Goal: Task Accomplishment & Management: Use online tool/utility

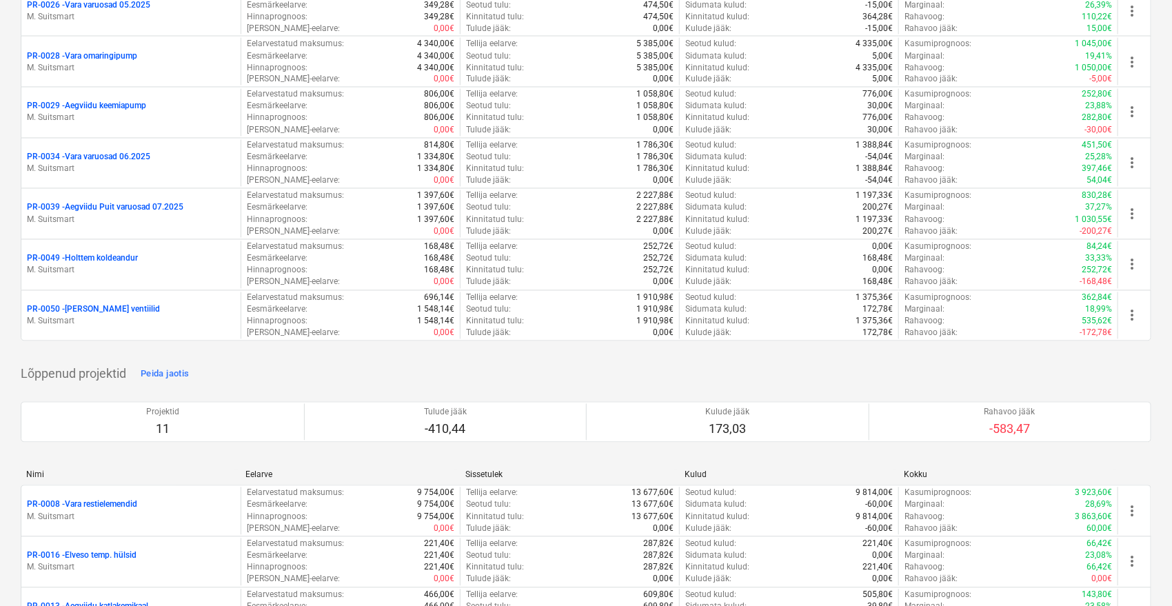
scroll to position [1256, 0]
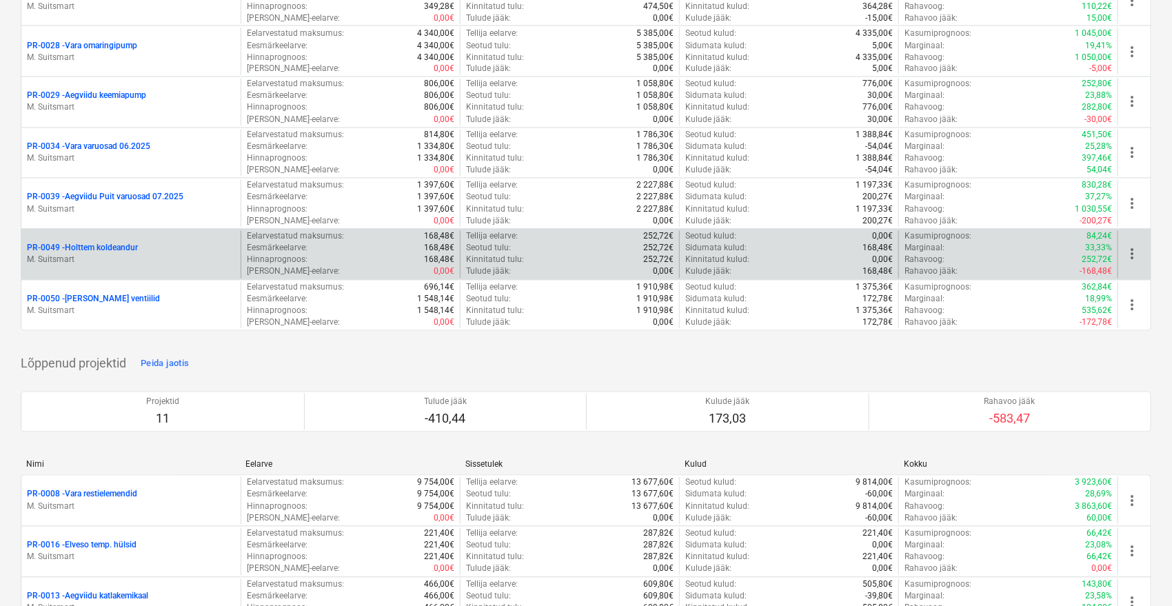
click at [115, 247] on p "PR-0049 - Holttem koldeandur" at bounding box center [82, 249] width 111 height 12
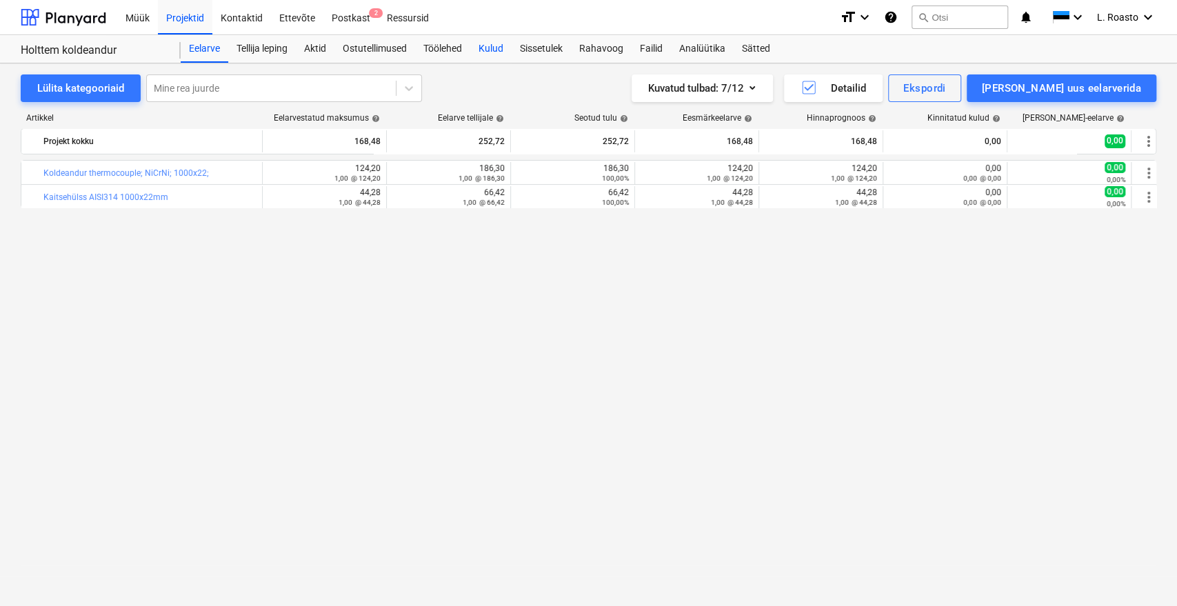
click at [477, 43] on div "Kulud" at bounding box center [490, 49] width 41 height 28
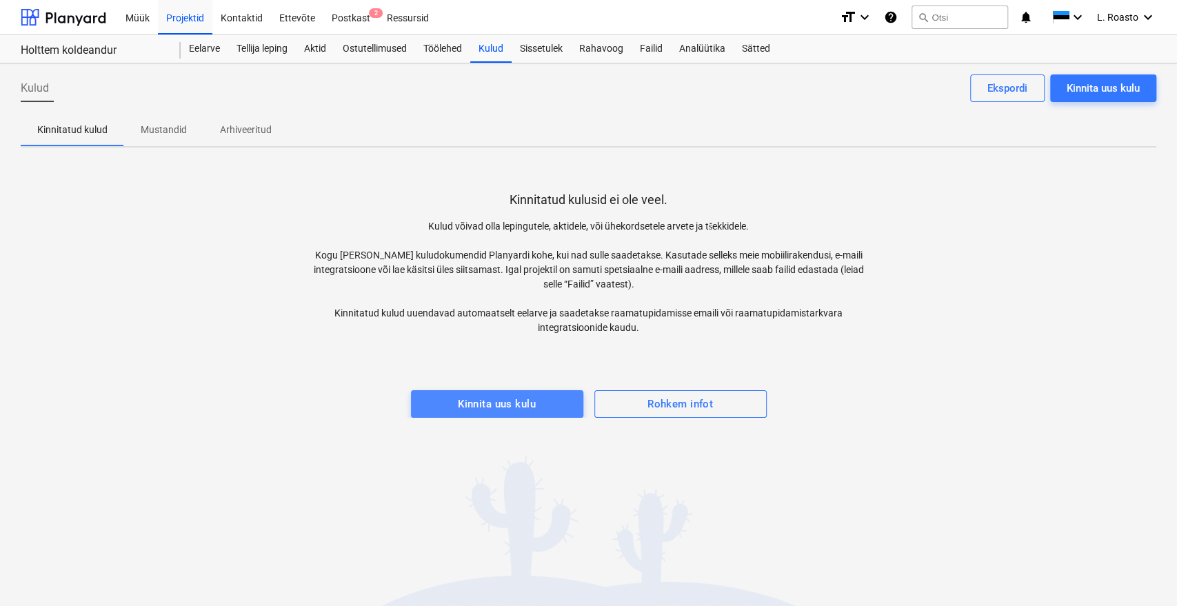
click at [494, 407] on div "Kinnita uus kulu" at bounding box center [497, 404] width 78 height 18
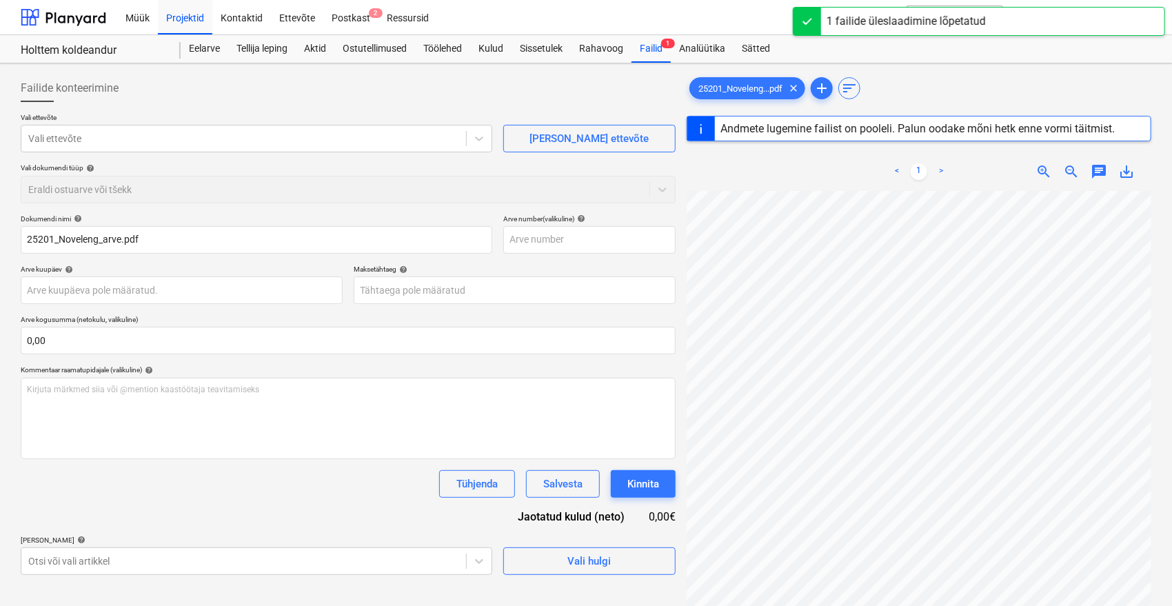
click at [954, 96] on div "25201_Noveleng...pdf clear add sort" at bounding box center [919, 88] width 465 height 28
click at [830, 90] on span "add" at bounding box center [822, 88] width 17 height 17
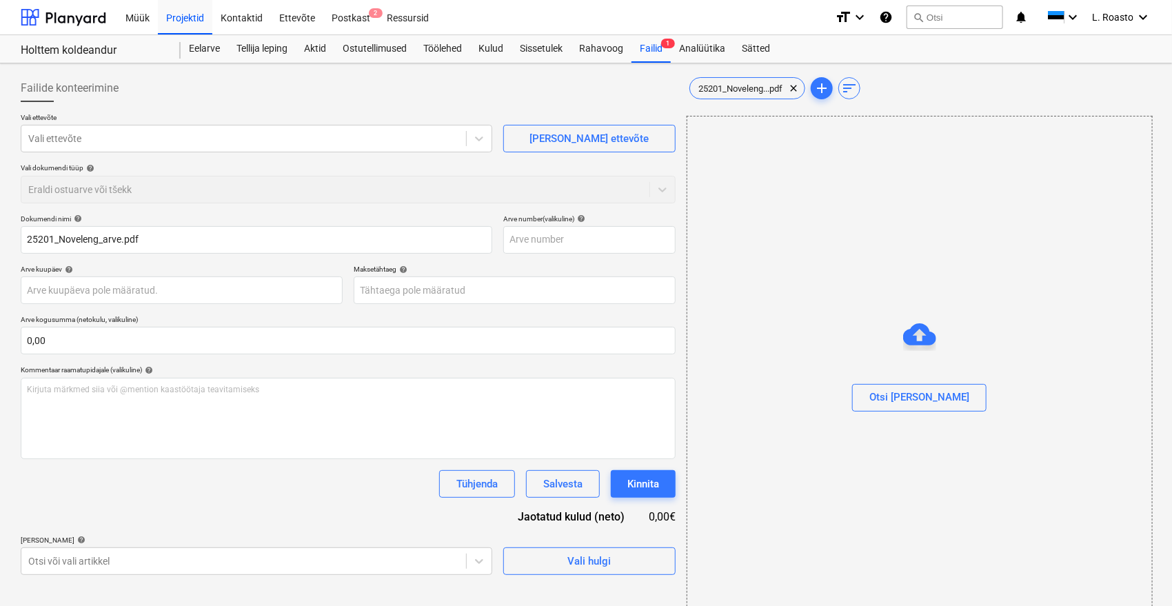
type input "25201"
type input "[DATE]"
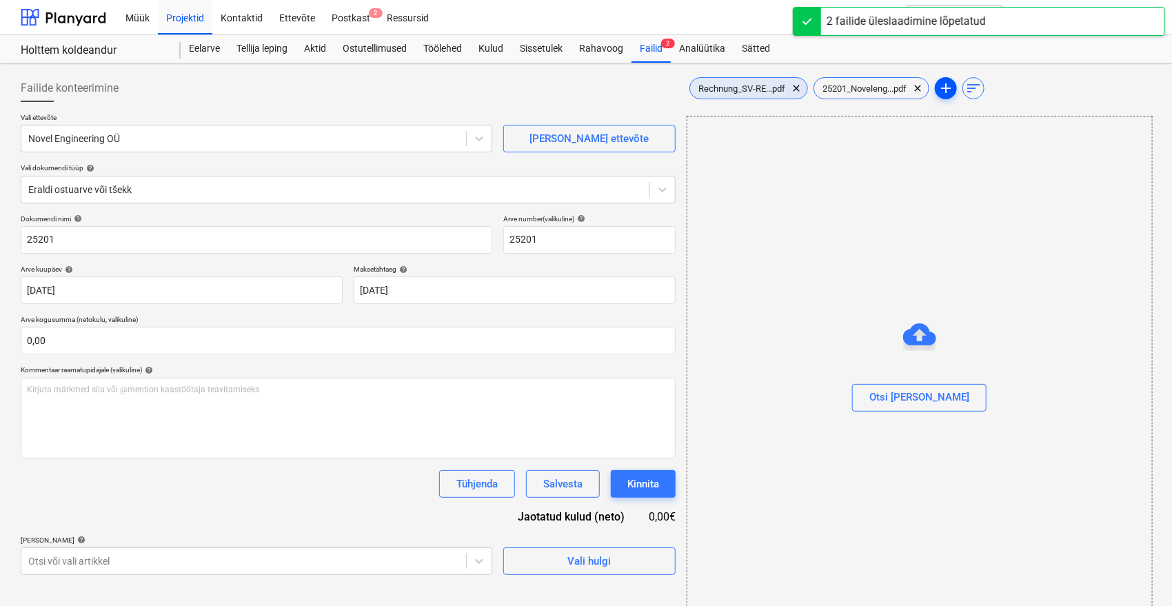
drag, startPoint x: 751, startPoint y: 80, endPoint x: 959, endPoint y: 85, distance: 208.3
click at [959, 85] on div "Rechnung_SV-RE...pdf clear 25201_Noveleng...pdf clear add sort" at bounding box center [919, 88] width 465 height 28
click at [982, 84] on span "sort" at bounding box center [973, 88] width 17 height 17
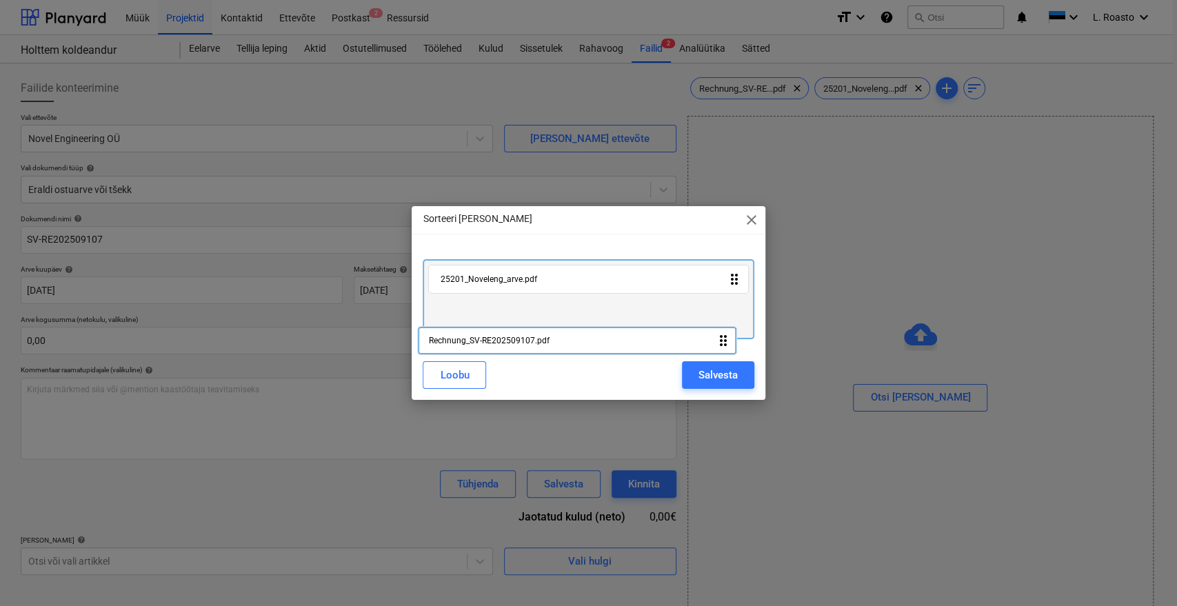
drag, startPoint x: 575, startPoint y: 281, endPoint x: 568, endPoint y: 346, distance: 65.2
click at [568, 346] on div "Rechnung_SV-RE202509107.pdf drag_indicator 25201_Noveleng_arve.pdf drag_indicat…" at bounding box center [588, 299] width 353 height 102
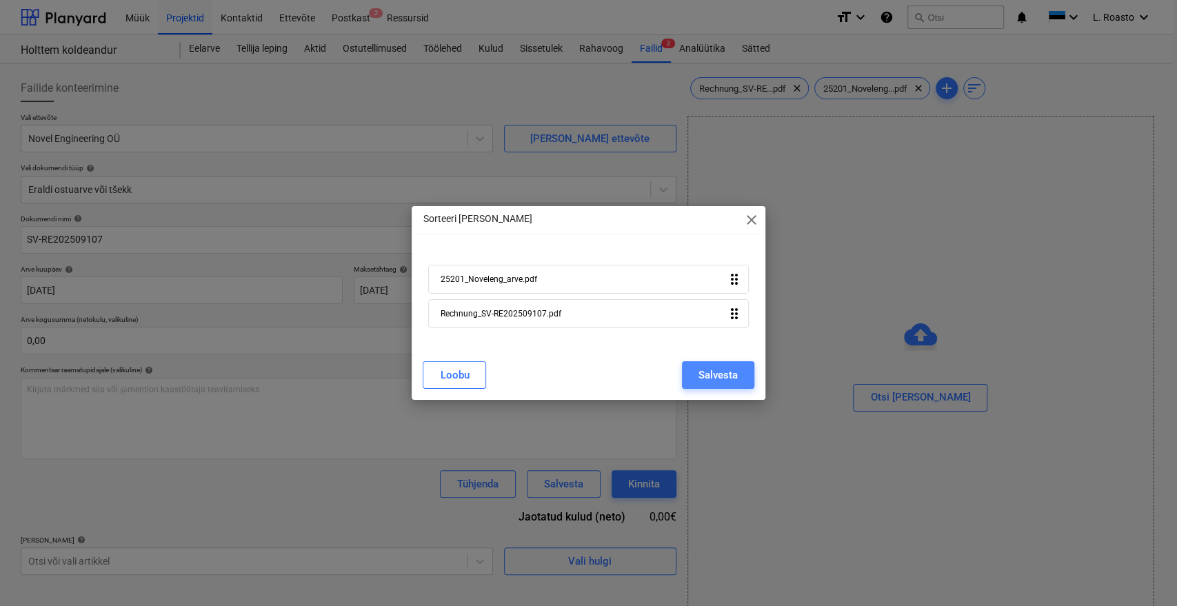
click at [712, 368] on div "Salvesta" at bounding box center [718, 375] width 39 height 18
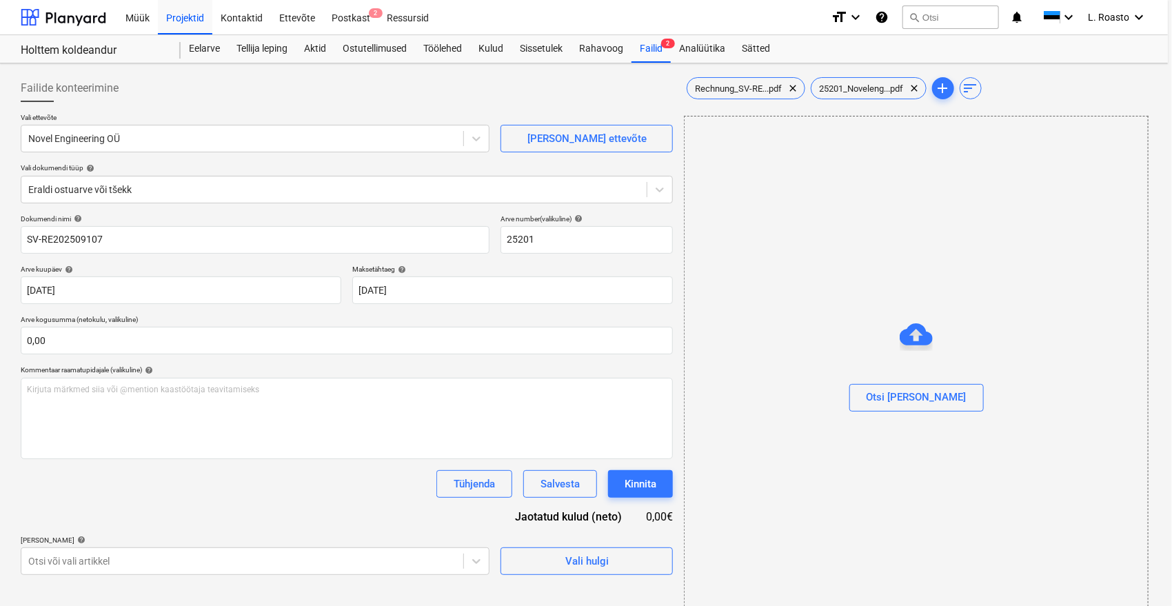
type input "25201"
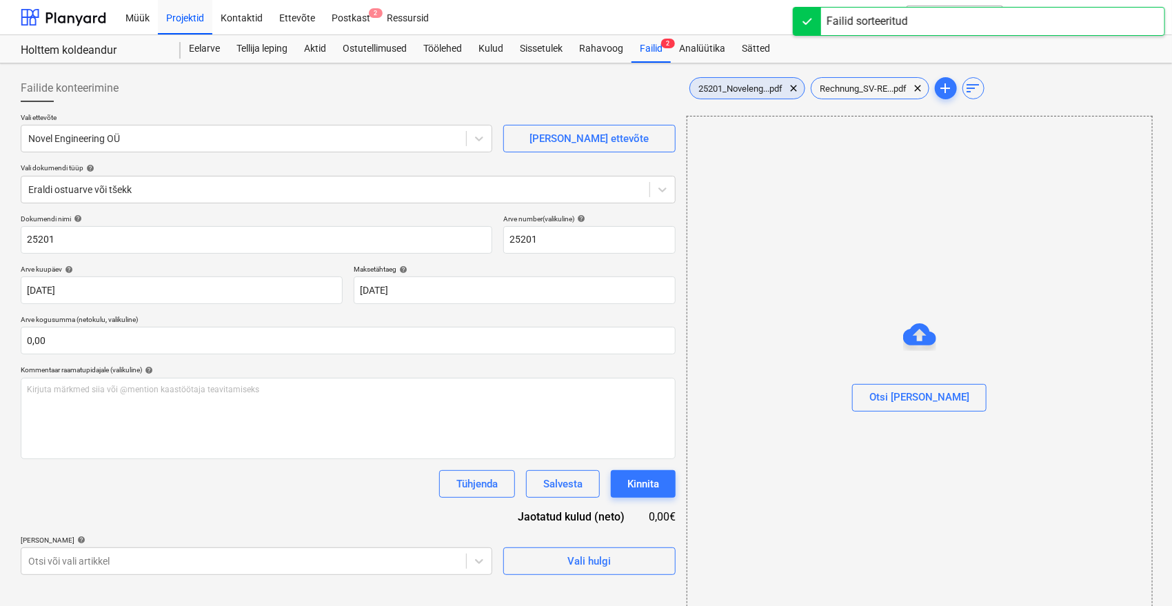
click at [742, 83] on span "25201_Noveleng...pdf" at bounding box center [740, 88] width 101 height 10
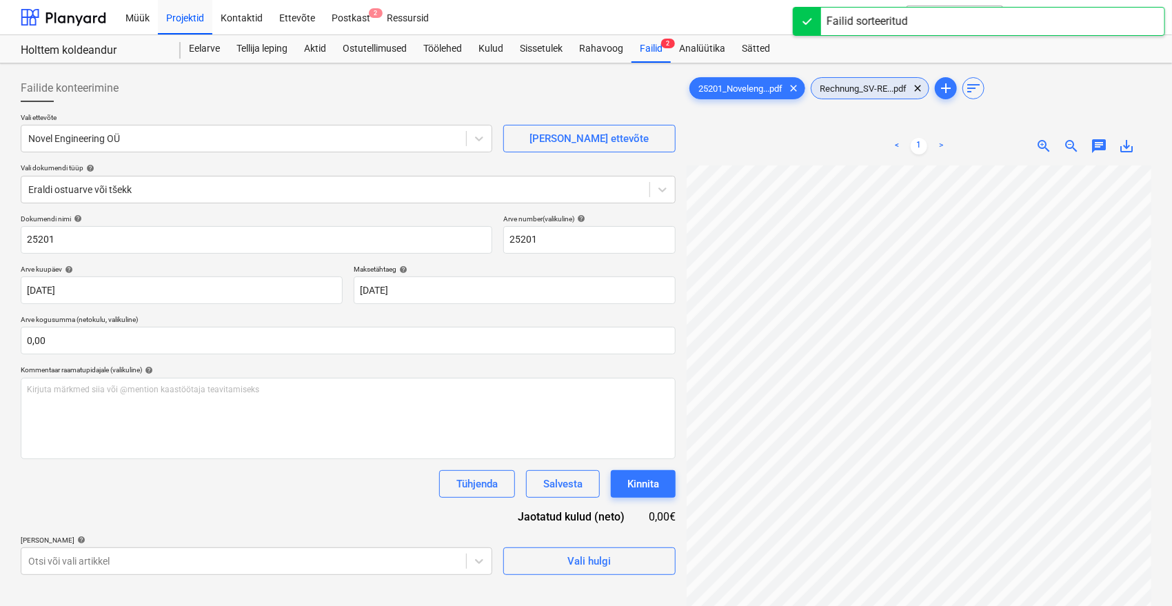
click at [865, 92] on span "Rechnung_SV-RE...pdf" at bounding box center [863, 88] width 103 height 10
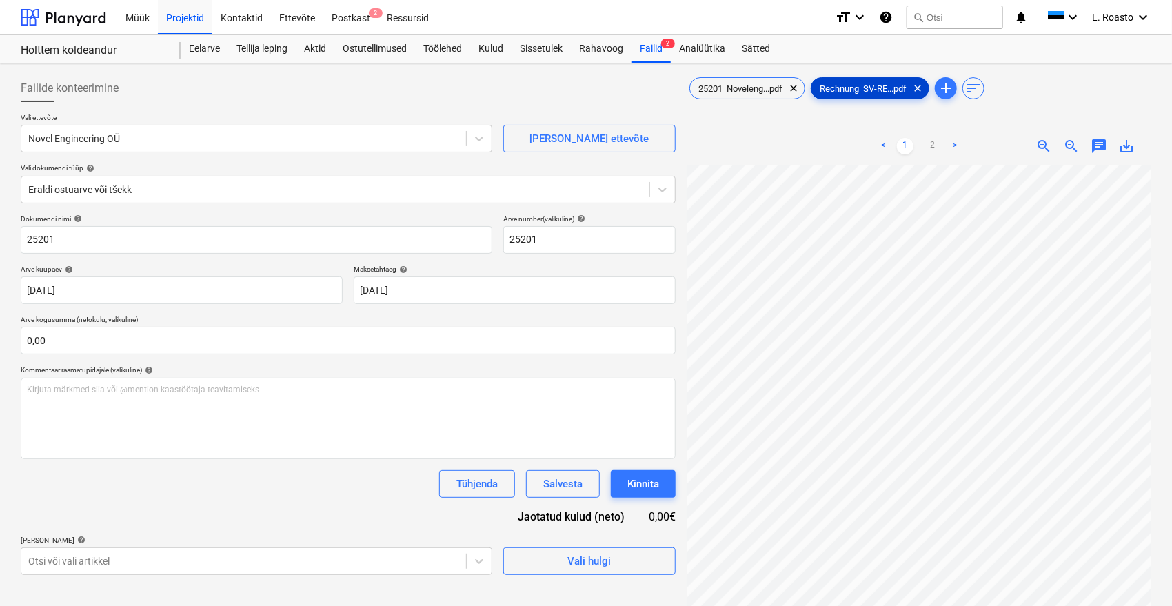
click at [863, 93] on div "Rechnung_SV-RE...pdf clear" at bounding box center [870, 88] width 119 height 22
click at [745, 86] on span "25201_Noveleng...pdf" at bounding box center [740, 88] width 101 height 10
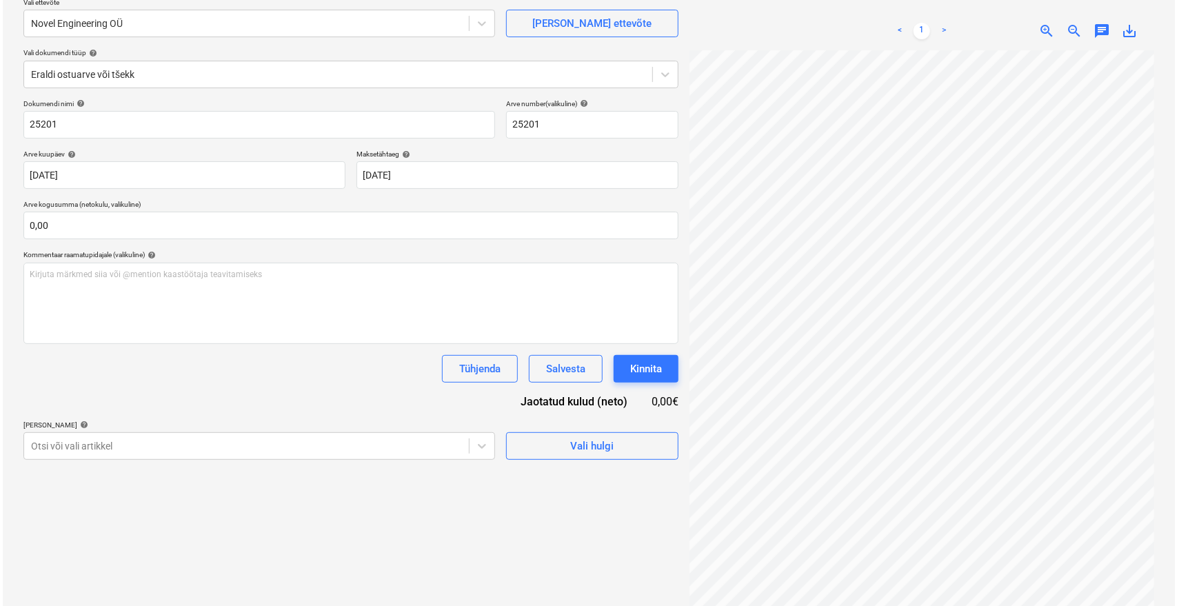
scroll to position [117, 0]
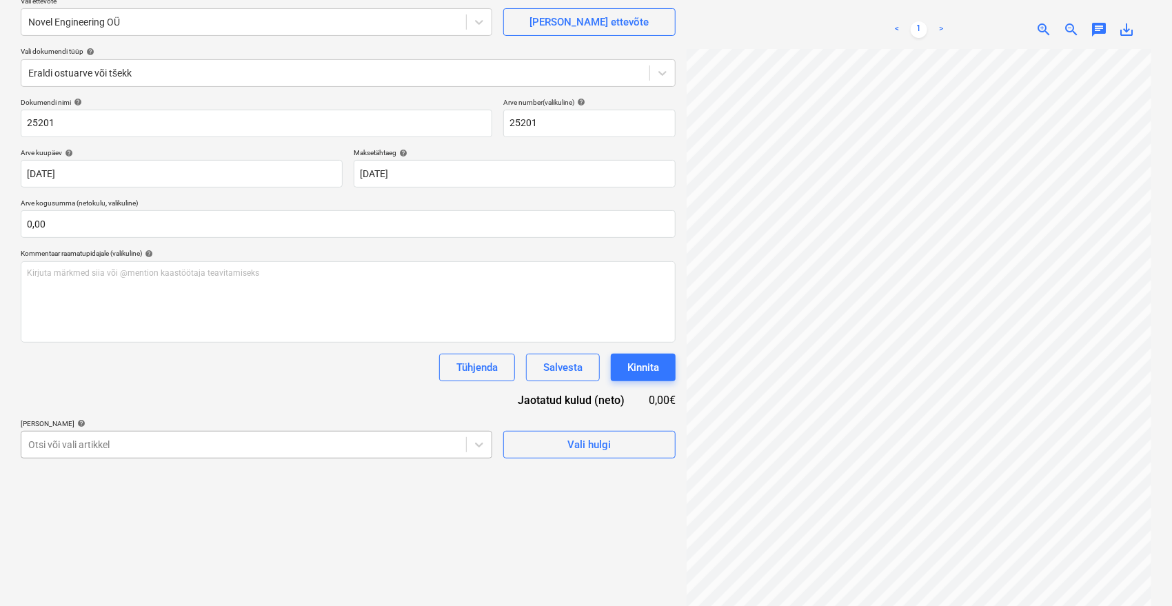
click at [257, 450] on div at bounding box center [243, 445] width 431 height 14
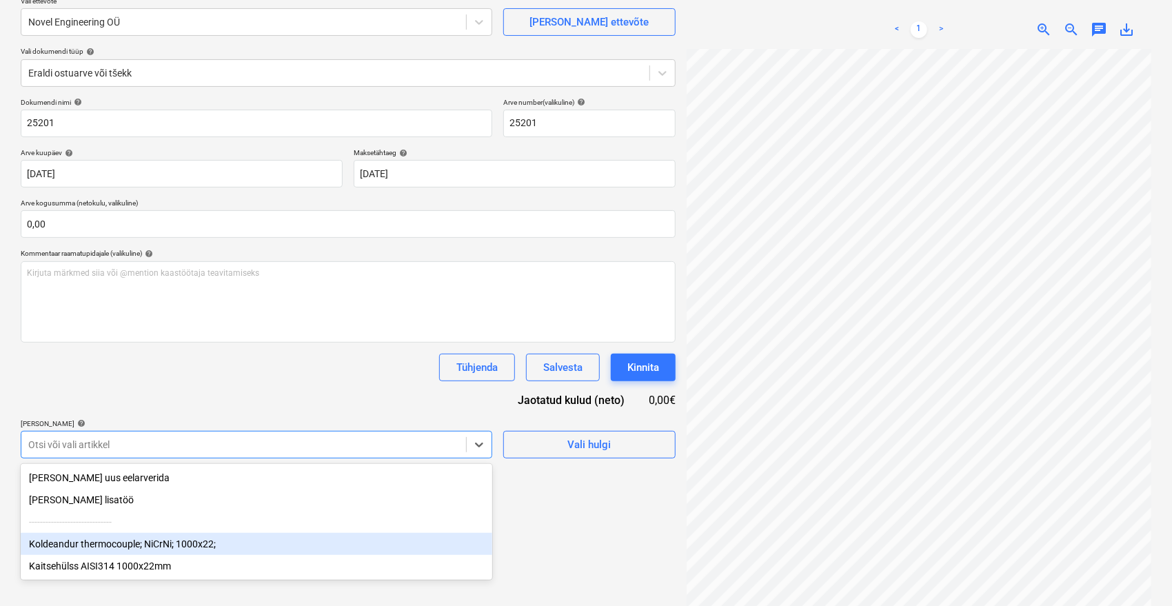
click at [95, 545] on div "Koldeandur thermocouple; NiCrNi; 1000x22;" at bounding box center [257, 544] width 472 height 22
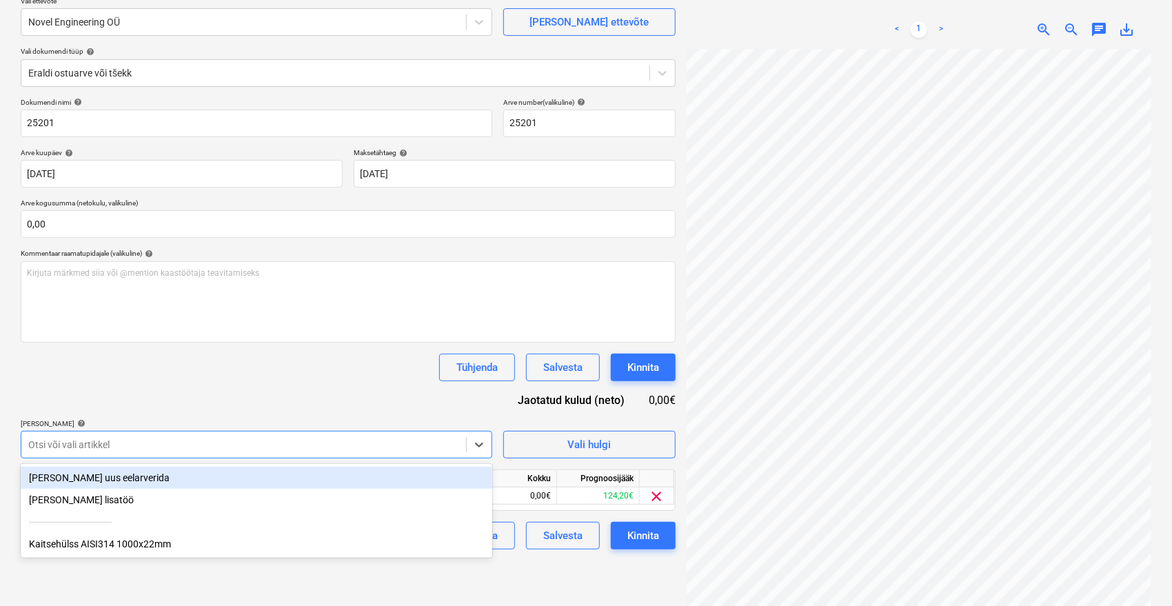
click at [265, 386] on div "Dokumendi nimi help 25201 Arve number (valikuline) help 25201 Arve kuupäev help…" at bounding box center [348, 324] width 655 height 452
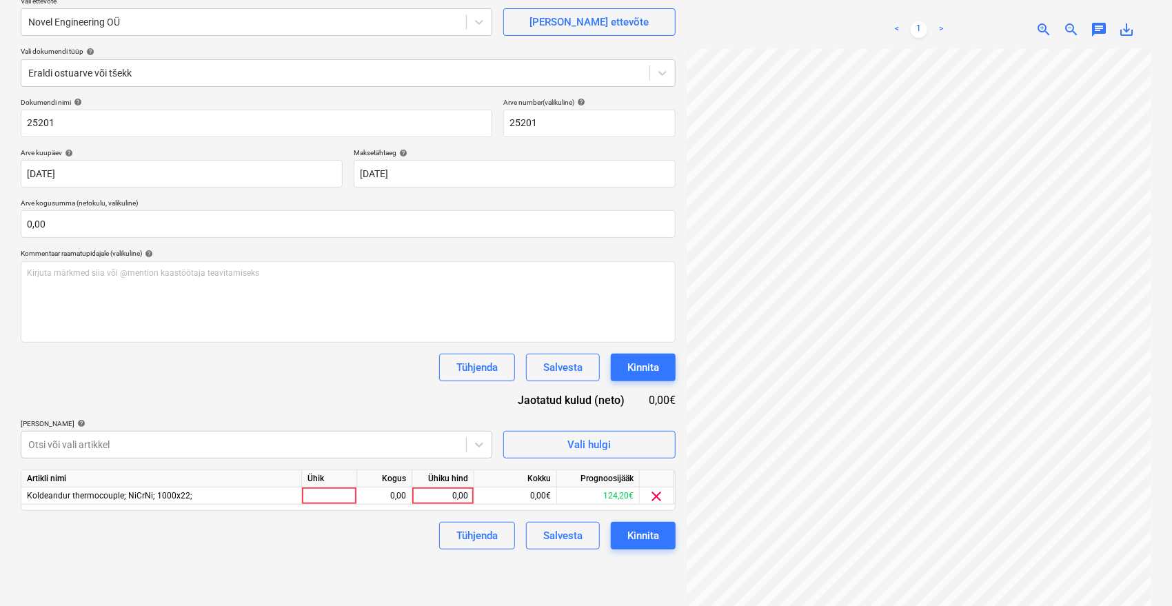
click at [445, 505] on div "Artikli nimi Ühik Kogus Ühiku hind Kokku Prognoosijääk Koldeandur thermocouple;…" at bounding box center [348, 490] width 655 height 41
click at [441, 495] on div "0,00" at bounding box center [443, 496] width 50 height 17
type input "124,20"
click at [328, 582] on div "Failide konteerimine Vali ettevõte Novel Engineering OÜ [PERSON_NAME] uus ettev…" at bounding box center [348, 287] width 666 height 670
click at [655, 531] on div "Kinnita" at bounding box center [644, 536] width 32 height 18
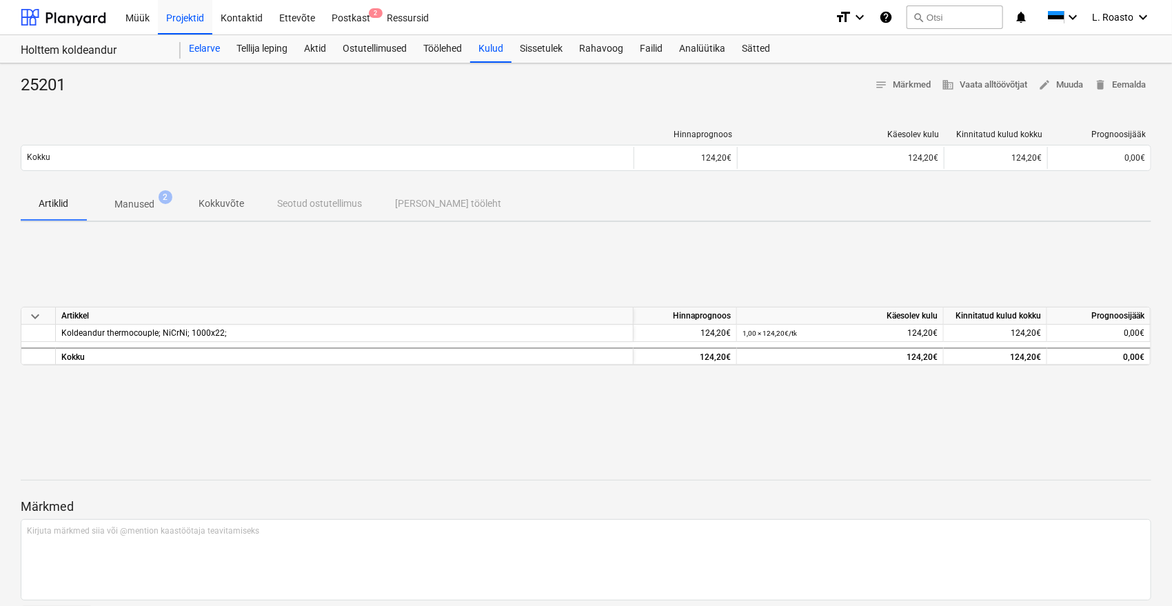
click at [191, 46] on div "Eelarve" at bounding box center [205, 49] width 48 height 28
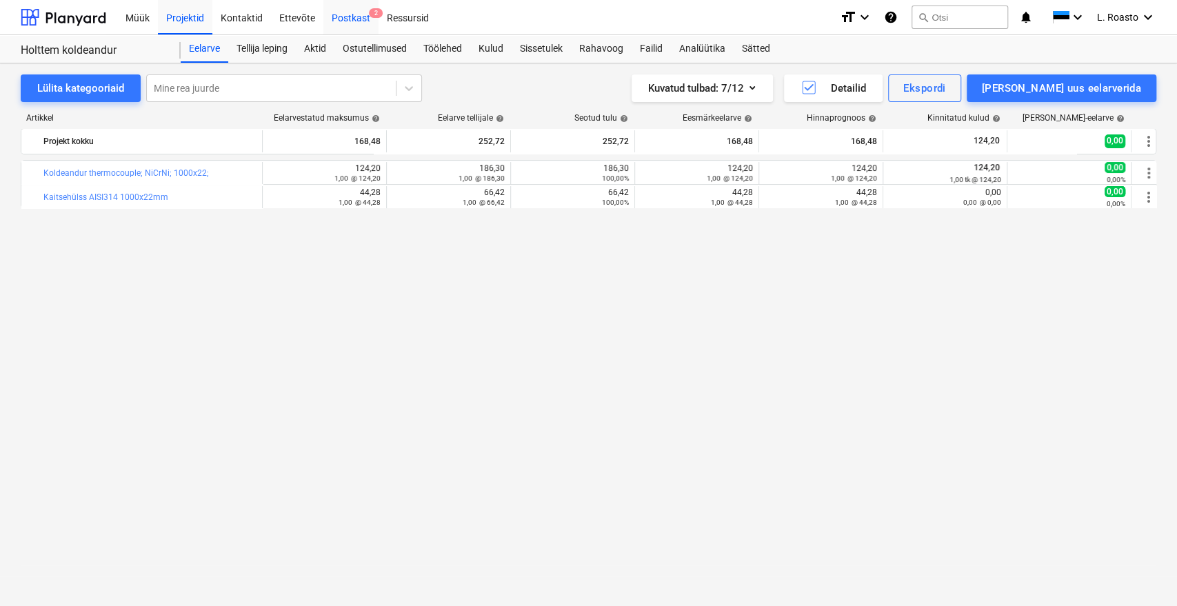
click at [355, 5] on div "Postkast 2" at bounding box center [350, 16] width 55 height 35
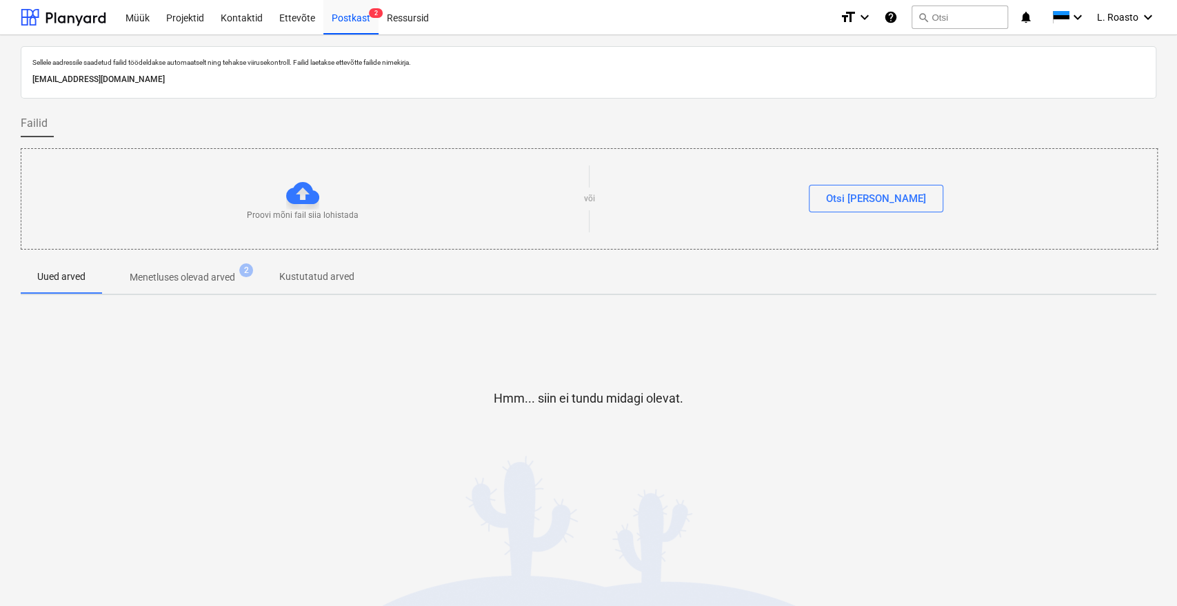
click at [197, 282] on p "Menetluses olevad arved" at bounding box center [183, 277] width 106 height 14
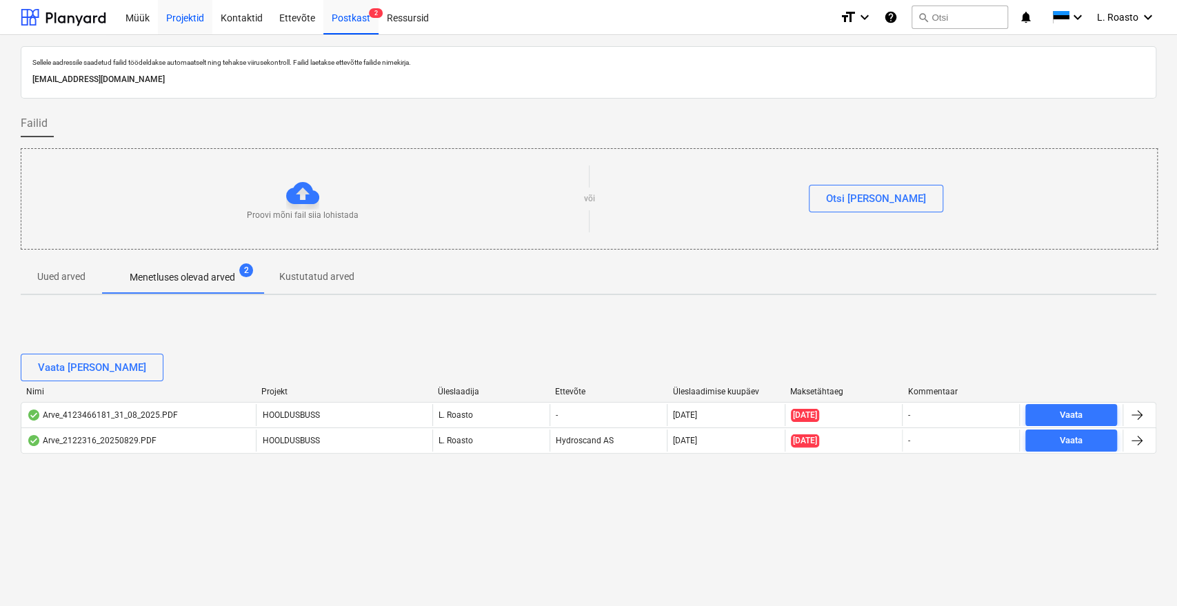
click at [199, 19] on div "Projektid" at bounding box center [185, 16] width 54 height 35
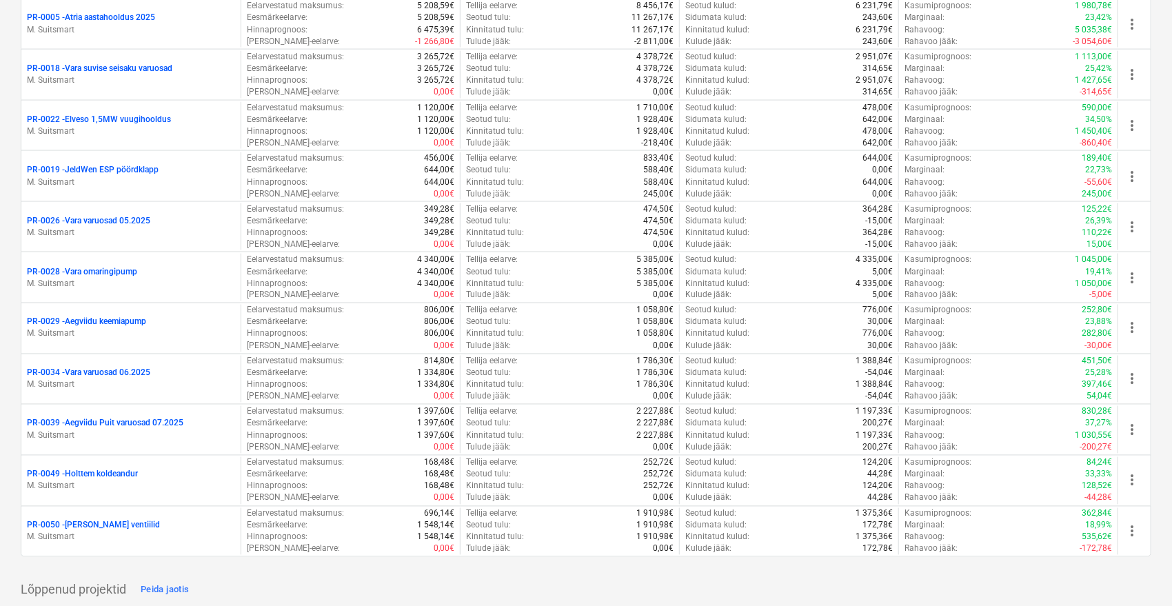
scroll to position [1032, 0]
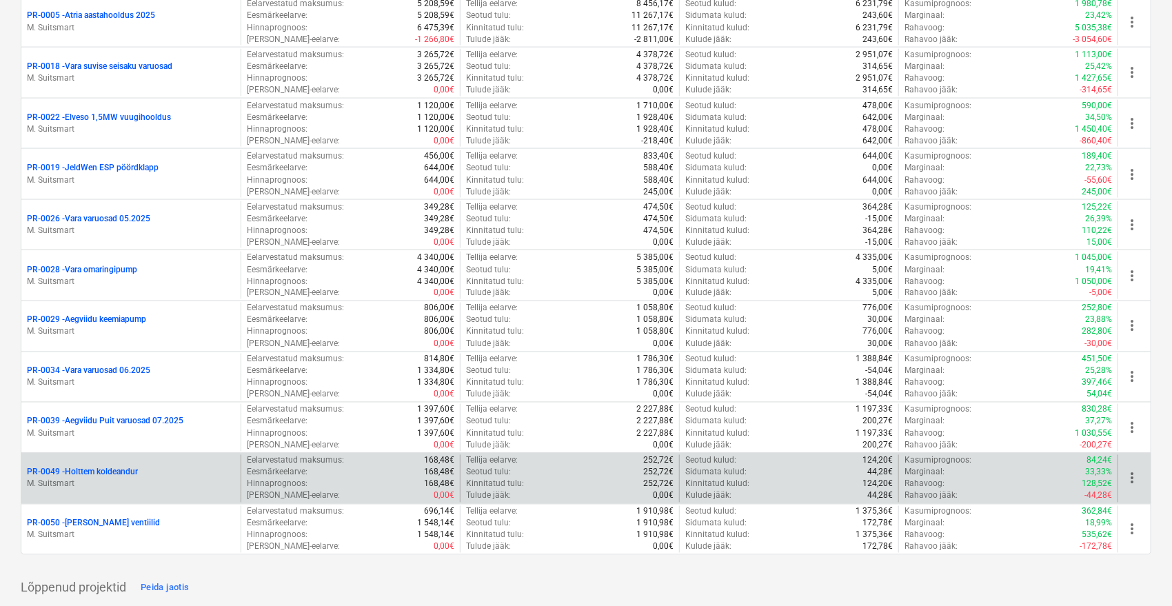
click at [123, 473] on p "PR-0049 - Holttem koldeandur" at bounding box center [82, 473] width 111 height 12
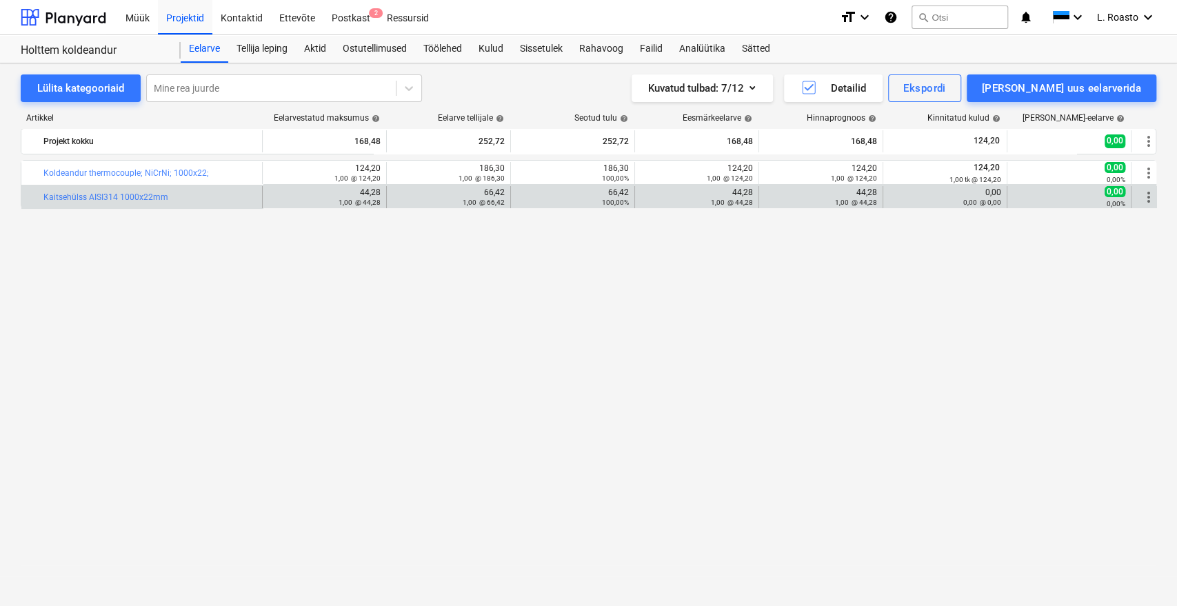
drag, startPoint x: 185, startPoint y: 200, endPoint x: 43, endPoint y: 190, distance: 142.4
click at [43, 190] on div "bar_chart Kaitsehülss AISI314 1000x22mm" at bounding box center [141, 197] width 241 height 22
copy div "bar_chart Kaitsehülss AISI314 1000x22mm"
